Goal: Browse casually: Explore the website without a specific task or goal

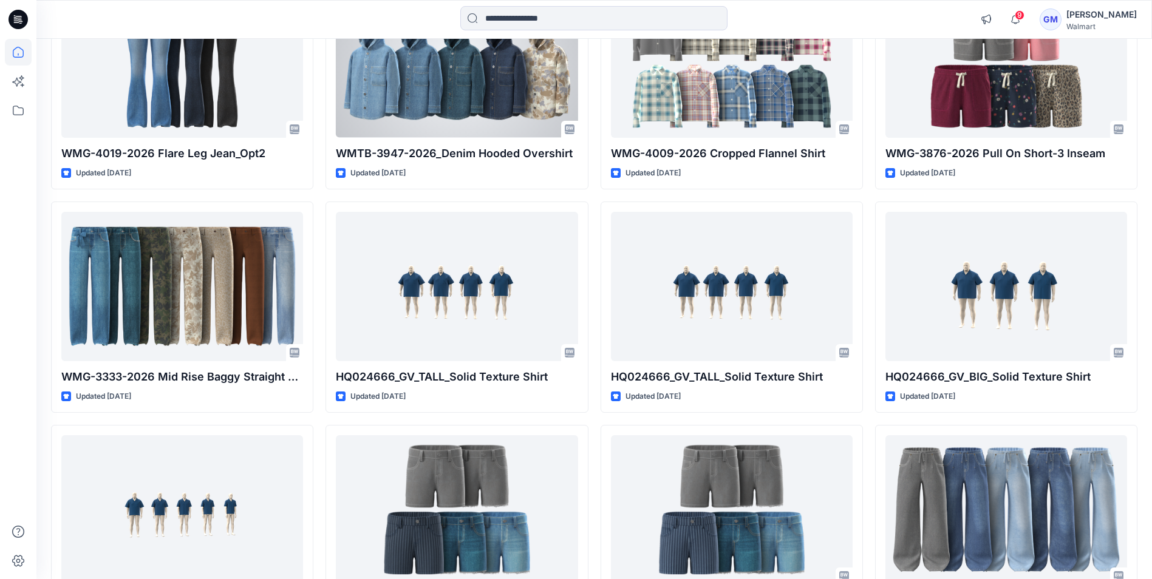
scroll to position [6679, 0]
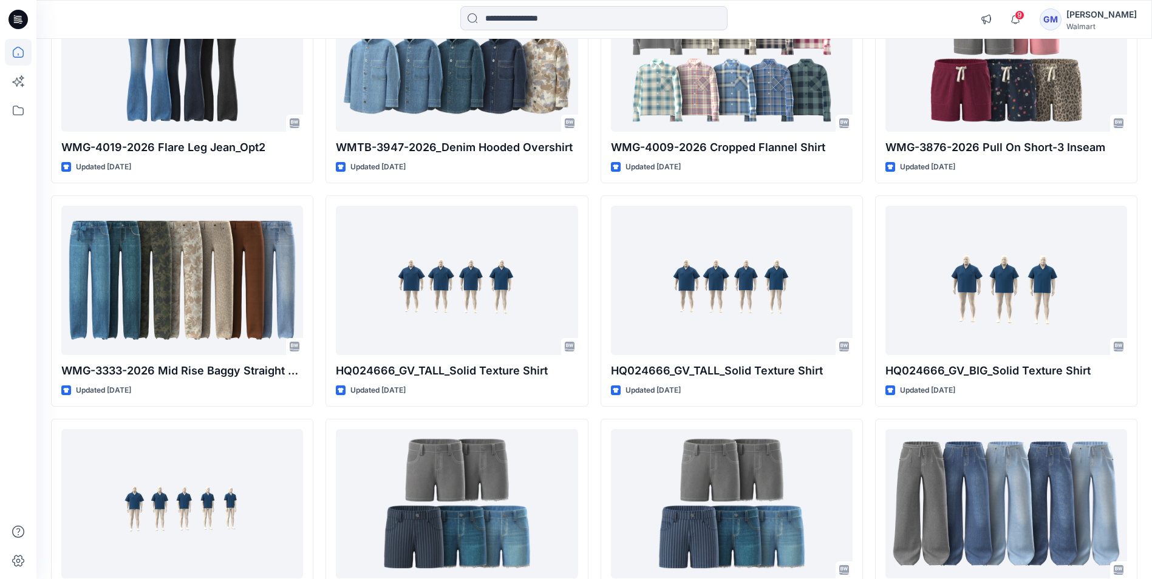
click at [20, 20] on icon at bounding box center [20, 19] width 5 height 1
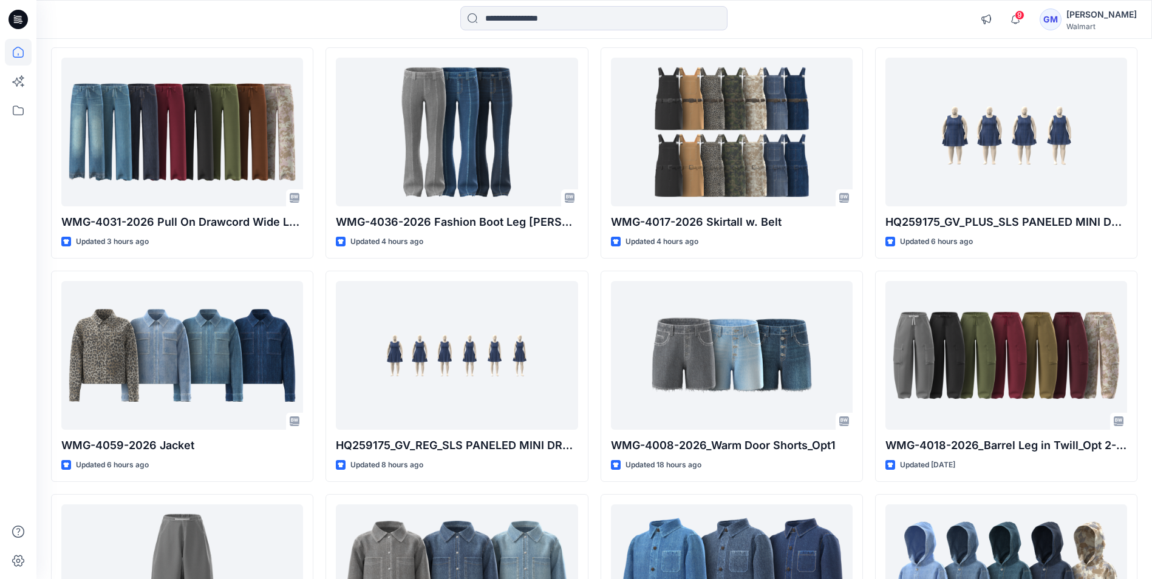
scroll to position [0, 0]
